Goal: Obtain resource: Obtain resource

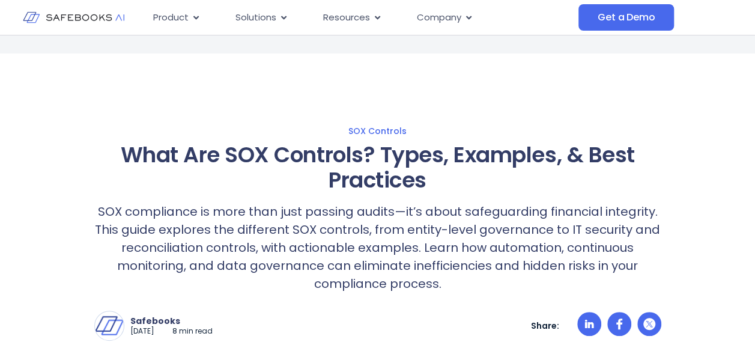
scroll to position [60, 0]
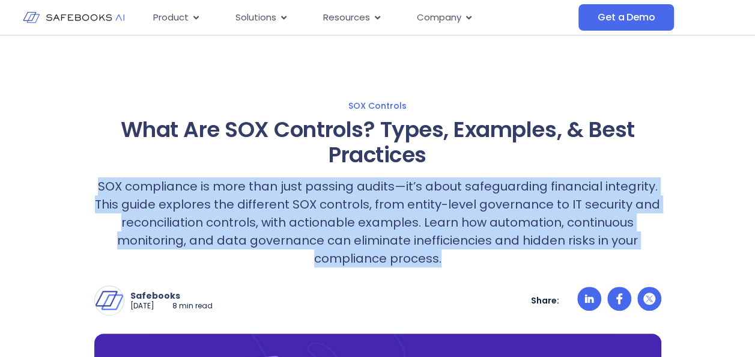
drag, startPoint x: 100, startPoint y: 184, endPoint x: 451, endPoint y: 255, distance: 357.9
click at [451, 255] on p "SOX compliance is more than just passing audits—it’s about safeguarding financi…" at bounding box center [377, 222] width 567 height 90
click at [242, 192] on p "SOX compliance is more than just passing audits—it’s about safeguarding financi…" at bounding box center [377, 222] width 567 height 90
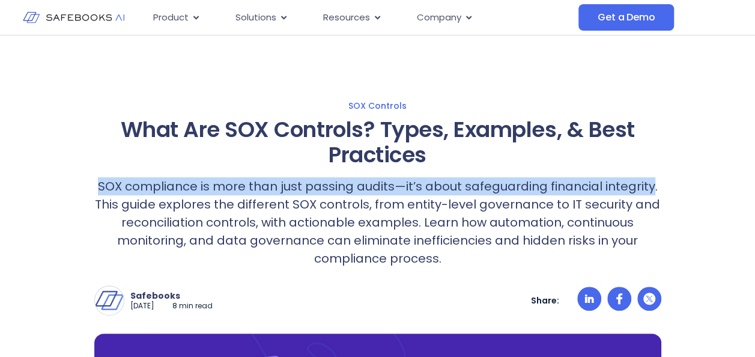
drag, startPoint x: 101, startPoint y: 184, endPoint x: 649, endPoint y: 190, distance: 548.5
click at [649, 190] on p "SOX compliance is more than just passing audits—it’s about safeguarding financi…" at bounding box center [377, 222] width 567 height 90
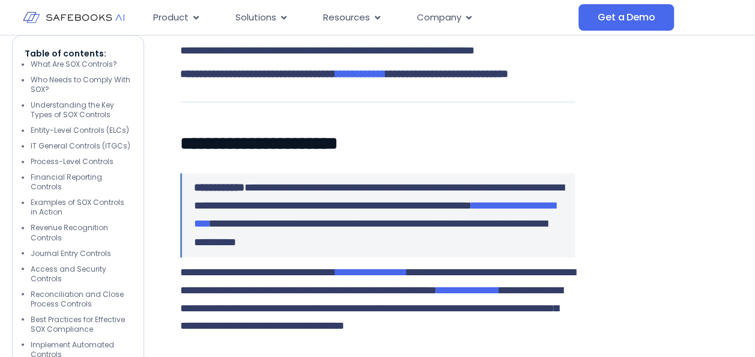
scroll to position [961, 0]
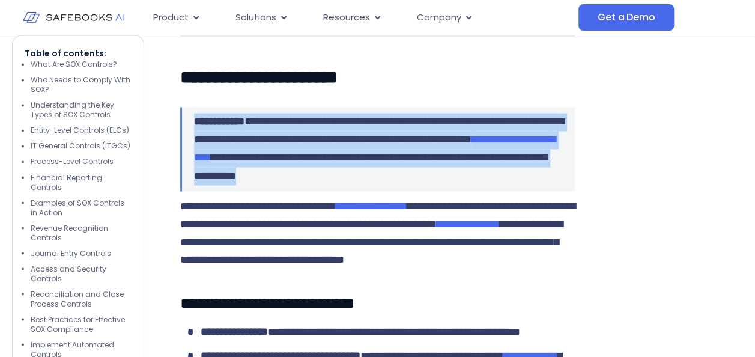
drag, startPoint x: 257, startPoint y: 263, endPoint x: 190, endPoint y: 193, distance: 96.4
click at [190, 191] on div "**********" at bounding box center [377, 149] width 395 height 84
drag, startPoint x: 190, startPoint y: 193, endPoint x: 234, endPoint y: 213, distance: 47.9
copy p "**********"
